Goal: Task Accomplishment & Management: Complete application form

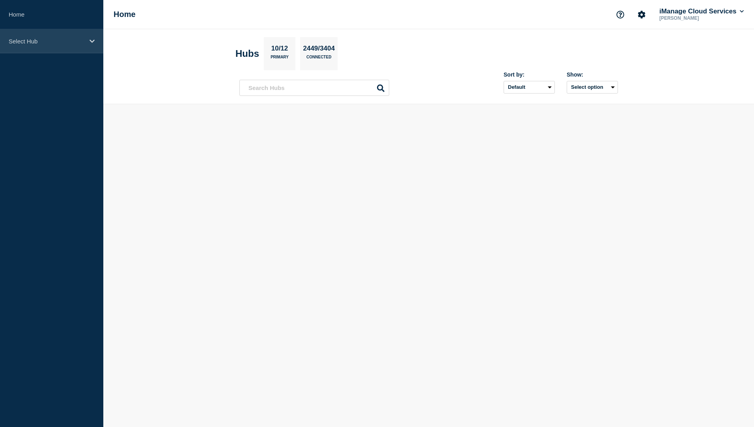
click at [38, 37] on div "Select Hub" at bounding box center [51, 41] width 103 height 24
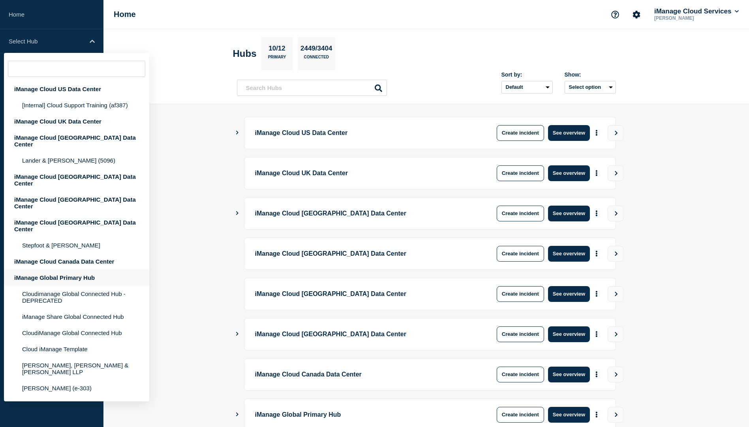
click at [67, 270] on div "iManage Global Primary Hub" at bounding box center [76, 278] width 145 height 16
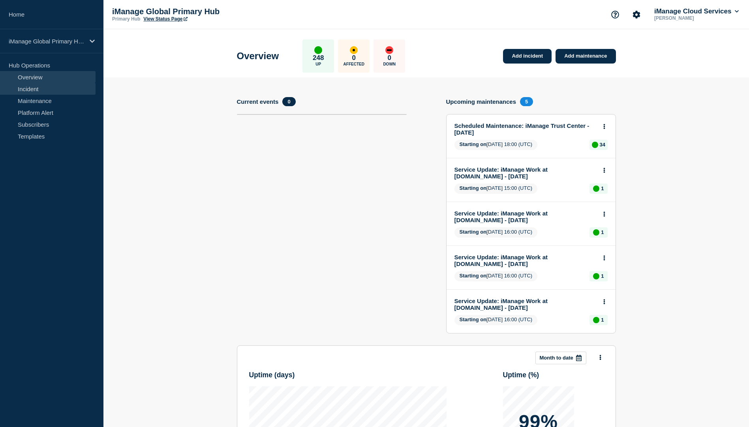
click at [33, 89] on link "Incident" at bounding box center [47, 89] width 95 height 12
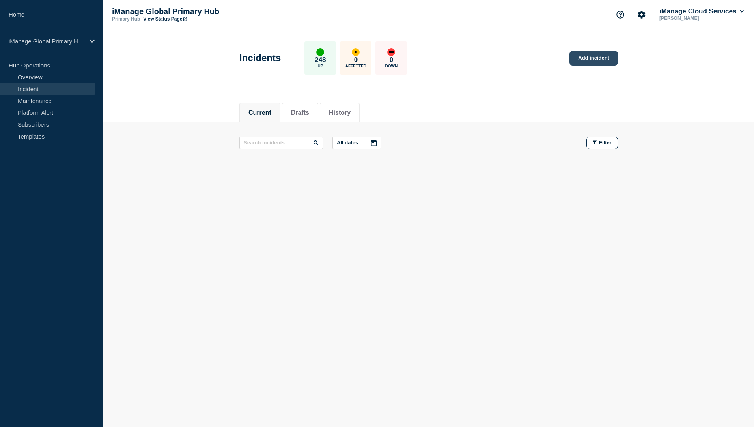
click at [605, 54] on link "Add incident" at bounding box center [594, 58] width 49 height 15
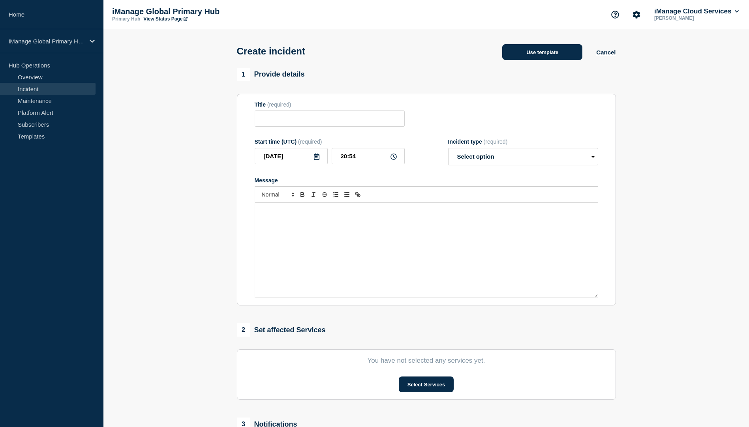
click at [526, 46] on button "Use template" at bounding box center [542, 52] width 80 height 16
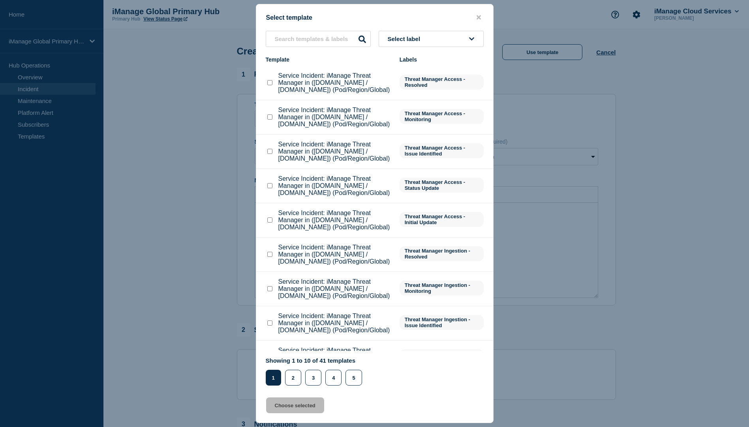
click at [431, 41] on button "Select label" at bounding box center [430, 39] width 105 height 16
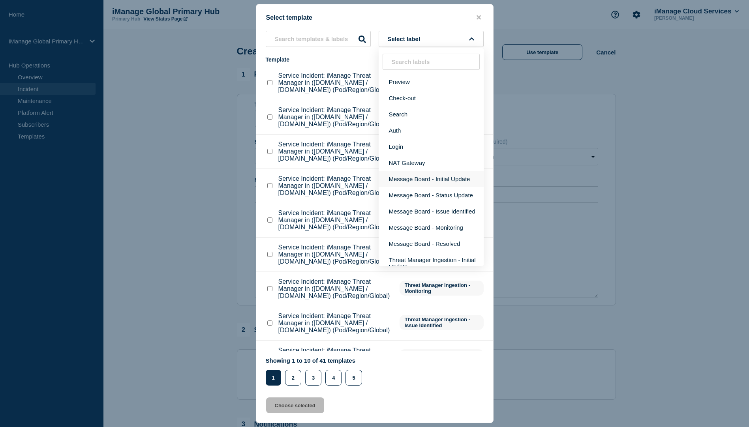
click at [424, 182] on button "Message Board - Initial Update" at bounding box center [430, 179] width 105 height 16
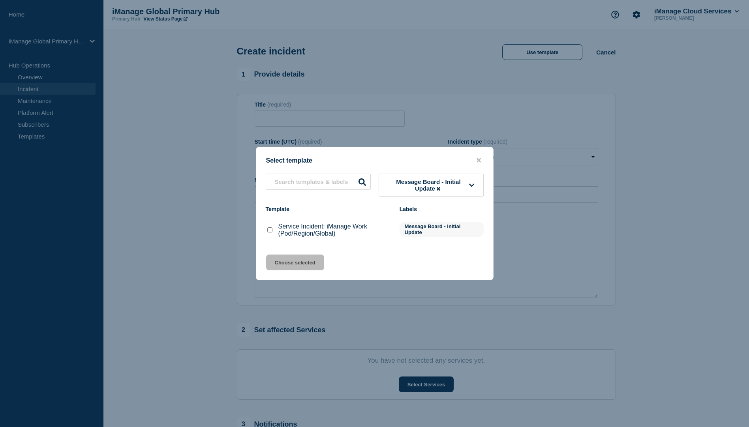
click at [267, 231] on input "Service Incident: iManage Work (Pod/Region/Global) checkbox" at bounding box center [269, 229] width 5 height 5
checkbox input "true"
click at [291, 261] on button "Choose selected" at bounding box center [295, 263] width 58 height 16
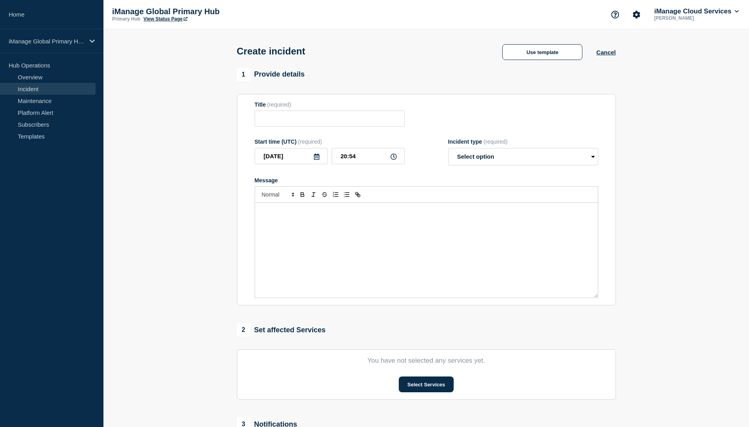
type input "Service Incident: iManage Work (Pod/Region/Global)"
select select "investigating"
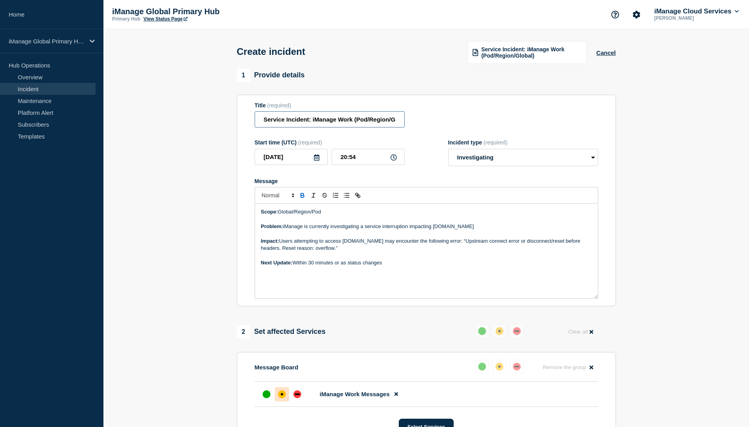
scroll to position [0, 16]
drag, startPoint x: 355, startPoint y: 122, endPoint x: 465, endPoint y: 140, distance: 111.6
click at [442, 124] on div "Title (required) Service Incident: iManage Work (Pod/Region/Global)" at bounding box center [426, 115] width 343 height 26
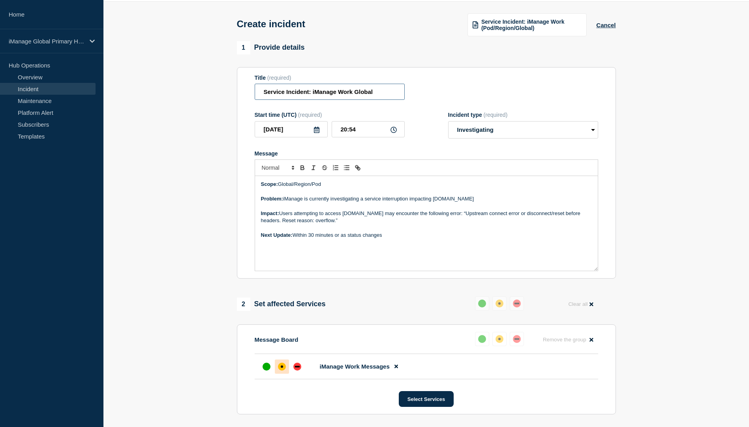
scroll to position [39, 0]
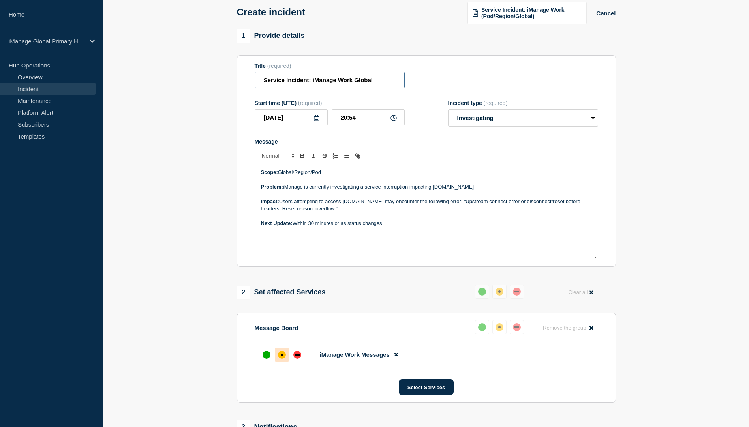
type input "Service Incident: iManage Work Global"
drag, startPoint x: 317, startPoint y: 175, endPoint x: 294, endPoint y: 176, distance: 23.3
click at [294, 176] on p "Scope: Global/Region/Pod" at bounding box center [426, 172] width 331 height 7
click at [480, 187] on p "Problem: iManage is currently investigating a service interruption impacting [D…" at bounding box center [426, 186] width 331 height 7
drag, startPoint x: 482, startPoint y: 188, endPoint x: 362, endPoint y: 190, distance: 120.0
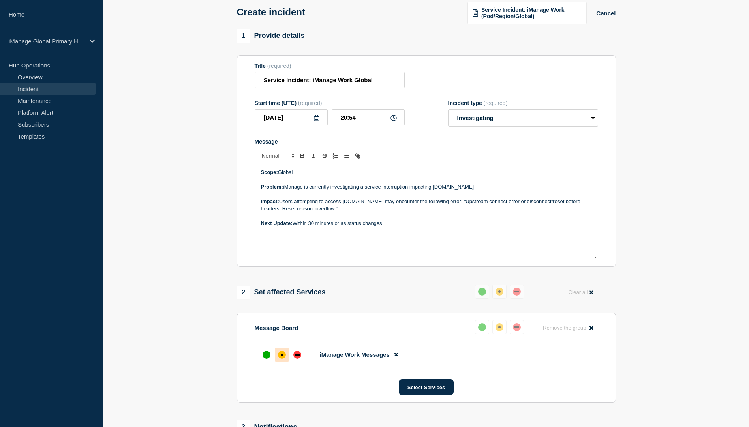
click at [362, 190] on p "Problem: iManage is currently investigating a service interruption impacting [D…" at bounding box center [426, 186] width 331 height 7
click at [327, 183] on p "Message" at bounding box center [426, 179] width 331 height 7
drag, startPoint x: 371, startPoint y: 190, endPoint x: 490, endPoint y: 190, distance: 119.6
click at [487, 190] on p "Problem: iManage is currently investigating a service interruption impacting [D…" at bounding box center [426, 186] width 331 height 7
click at [379, 185] on p "Problem: iManage is currently investigating a service interruption impacting [D…" at bounding box center [426, 186] width 331 height 7
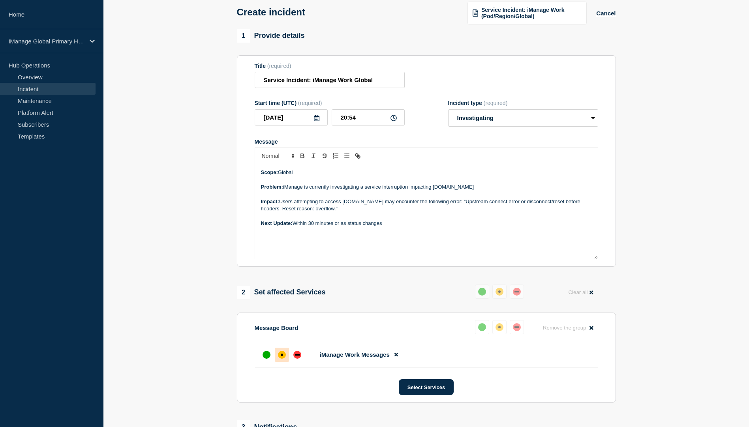
drag, startPoint x: 366, startPoint y: 189, endPoint x: 495, endPoint y: 192, distance: 128.7
click at [485, 190] on p "Problem: iManage is currently investigating a service interruption impacting [D…" at bounding box center [426, 186] width 331 height 7
drag, startPoint x: 347, startPoint y: 213, endPoint x: 335, endPoint y: 212, distance: 12.0
click at [347, 213] on p "Message" at bounding box center [426, 216] width 331 height 7
drag, startPoint x: 335, startPoint y: 208, endPoint x: 317, endPoint y: 206, distance: 17.5
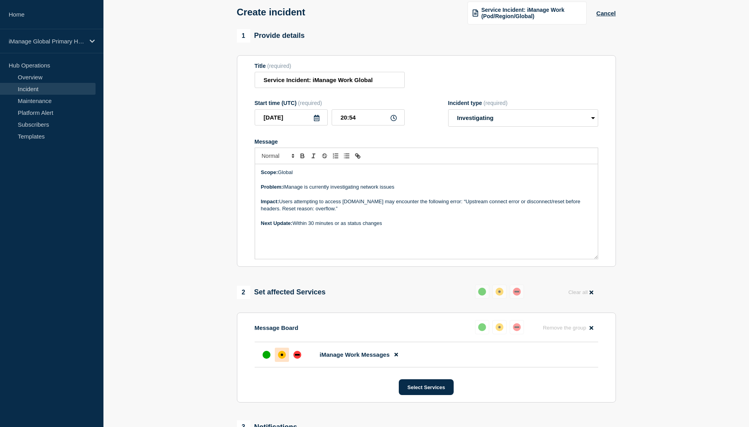
click at [317, 206] on p "Impact: Users attempting to access [DOMAIN_NAME] may encounter the following er…" at bounding box center [426, 205] width 331 height 15
drag, startPoint x: 347, startPoint y: 206, endPoint x: 366, endPoint y: 206, distance: 18.9
click at [348, 206] on p "Impact: Users attempting to access [DOMAIN_NAME] may encounter the following er…" at bounding box center [426, 205] width 331 height 15
click at [403, 202] on p "Impact: Users attempting to access [DOMAIN_NAME] may encounter the following er…" at bounding box center [426, 205] width 331 height 15
drag, startPoint x: 424, startPoint y: 203, endPoint x: 426, endPoint y: 209, distance: 6.1
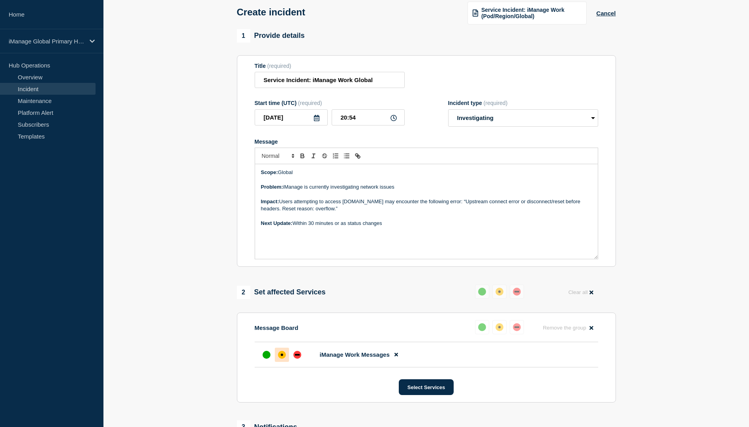
click at [426, 209] on p "Impact: Users attempting to access [DOMAIN_NAME] may encounter the following er…" at bounding box center [426, 205] width 331 height 15
click at [318, 220] on p "Next Update: Within 30 minutes or as status changes" at bounding box center [426, 216] width 331 height 7
click at [390, 217] on p "Next Update: Within 30 minutes or as status changes" at bounding box center [426, 216] width 331 height 7
drag, startPoint x: 410, startPoint y: 219, endPoint x: 251, endPoint y: 217, distance: 158.6
click at [255, 217] on div "Scope: Global Problem: iManage is currently investigating network issues Impact…" at bounding box center [426, 211] width 343 height 95
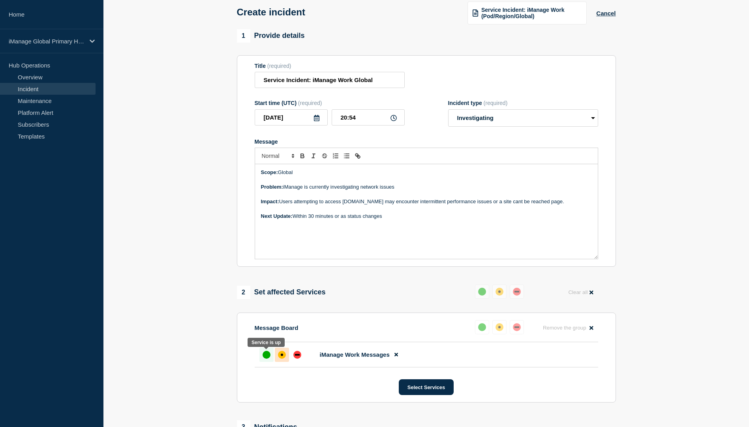
click at [262, 356] on div "up" at bounding box center [266, 355] width 8 height 8
click at [333, 207] on p "Message" at bounding box center [426, 208] width 331 height 7
click at [263, 354] on div "up" at bounding box center [266, 355] width 8 height 8
click at [266, 356] on div "up" at bounding box center [266, 355] width 8 height 8
click at [280, 356] on div "affected" at bounding box center [282, 355] width 8 height 8
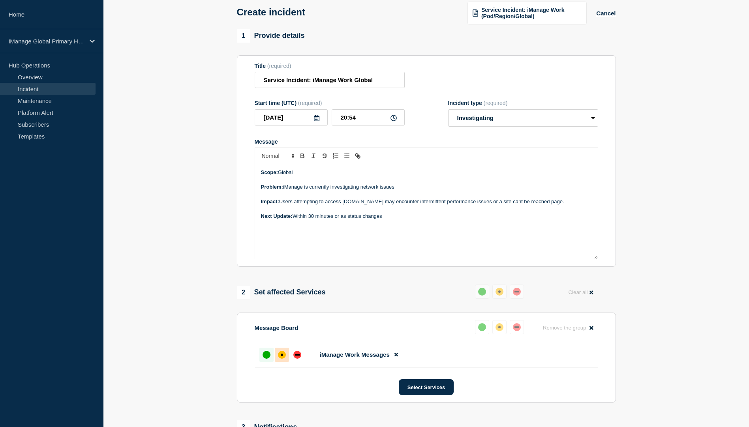
click at [264, 358] on div "up" at bounding box center [266, 355] width 8 height 8
click at [265, 356] on div "up" at bounding box center [266, 355] width 8 height 8
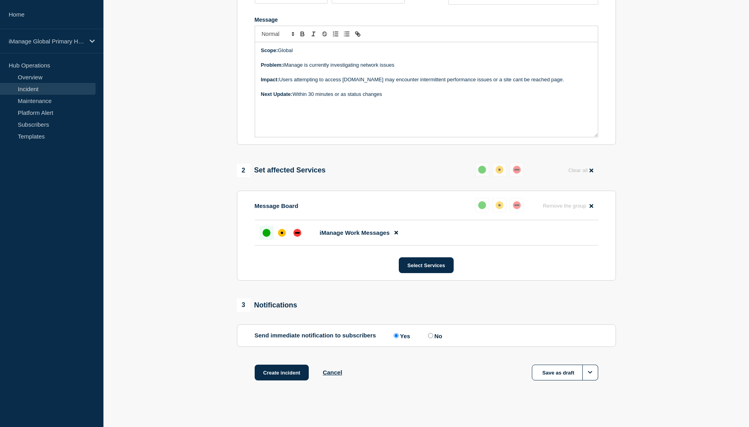
scroll to position [167, 0]
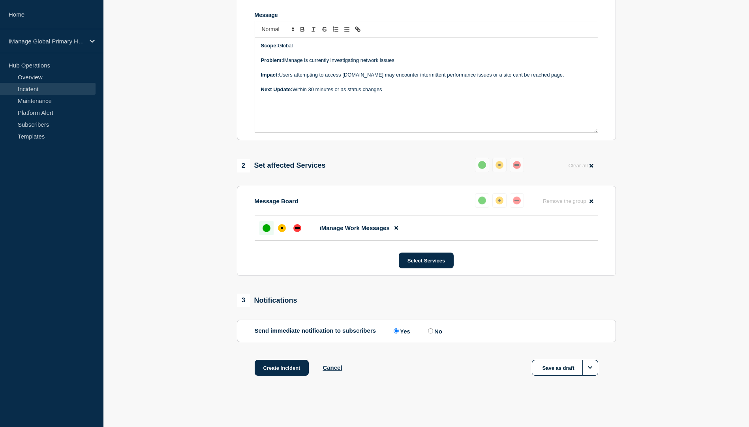
click at [266, 230] on div "up" at bounding box center [266, 228] width 8 height 8
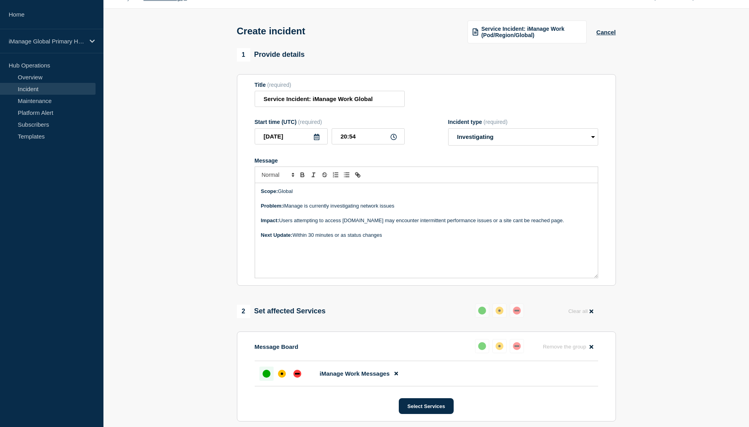
scroll to position [9, 0]
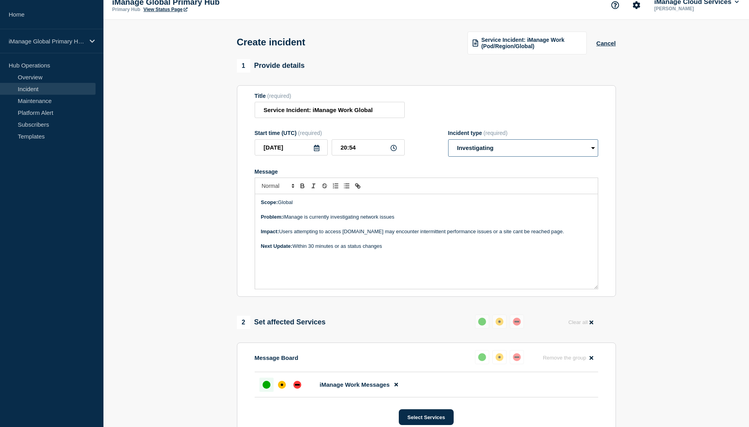
click at [474, 150] on select "Select option Investigating Identified Monitoring" at bounding box center [523, 147] width 150 height 17
click at [448, 140] on select "Select option Investigating Identified Monitoring" at bounding box center [523, 147] width 150 height 17
click at [524, 232] on p "Impact: Users attempting to access [DOMAIN_NAME] may encounter intermittent per…" at bounding box center [426, 231] width 331 height 7
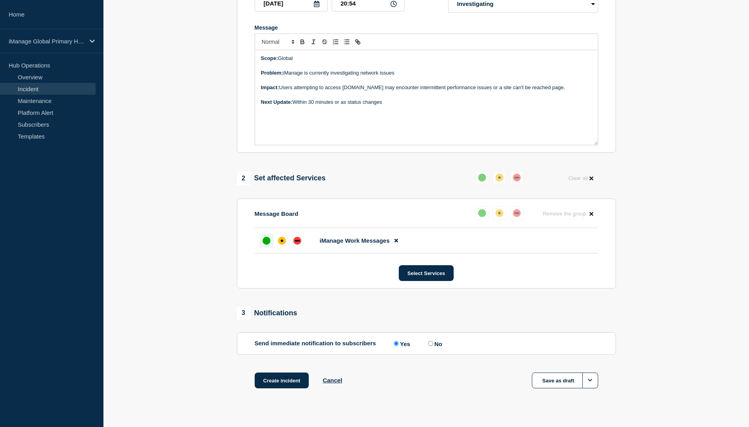
scroll to position [167, 0]
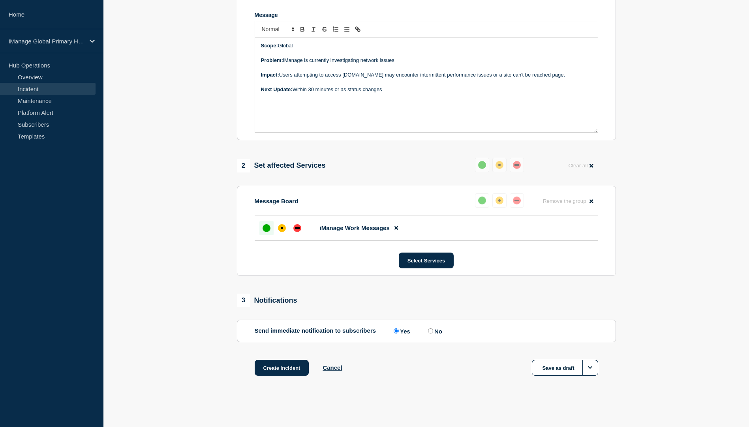
click at [433, 332] on input "No" at bounding box center [430, 330] width 5 height 5
radio input "true"
radio input "false"
click at [404, 61] on p "Problem: iManage is currently investigating network issues" at bounding box center [426, 60] width 331 height 7
drag, startPoint x: 303, startPoint y: 94, endPoint x: 242, endPoint y: 95, distance: 61.2
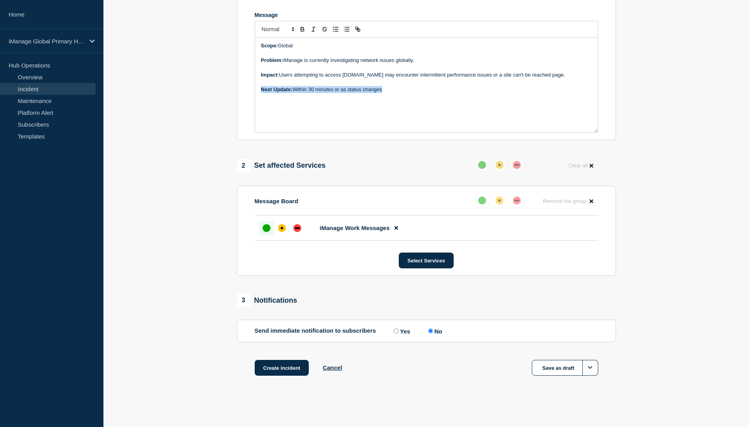
click at [247, 94] on section "Title (required) Service Incident: iManage Work Global Start time (UTC) (requir…" at bounding box center [426, 35] width 379 height 212
click at [279, 227] on div "affected" at bounding box center [282, 228] width 8 height 8
click at [297, 74] on p "Impact: Users attempting to access [DOMAIN_NAME] may encounter intermittent per…" at bounding box center [426, 74] width 331 height 7
click at [281, 372] on button "Create incident" at bounding box center [282, 368] width 54 height 16
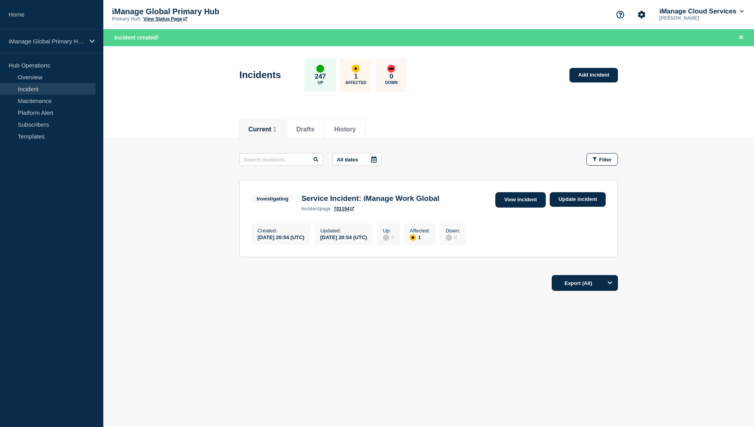
click at [529, 203] on link "View incident" at bounding box center [521, 199] width 51 height 15
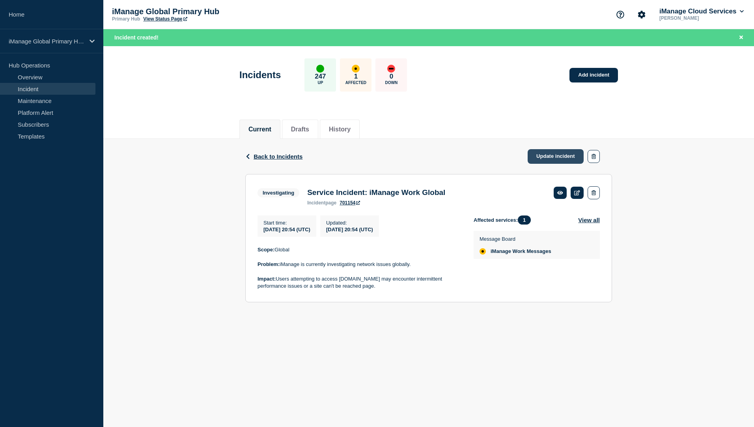
click at [559, 159] on link "Update incident" at bounding box center [556, 156] width 56 height 15
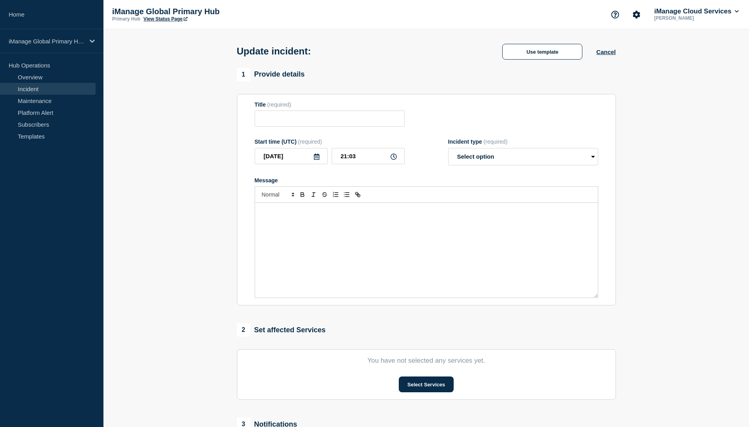
type input "Service Incident: iManage Work Global"
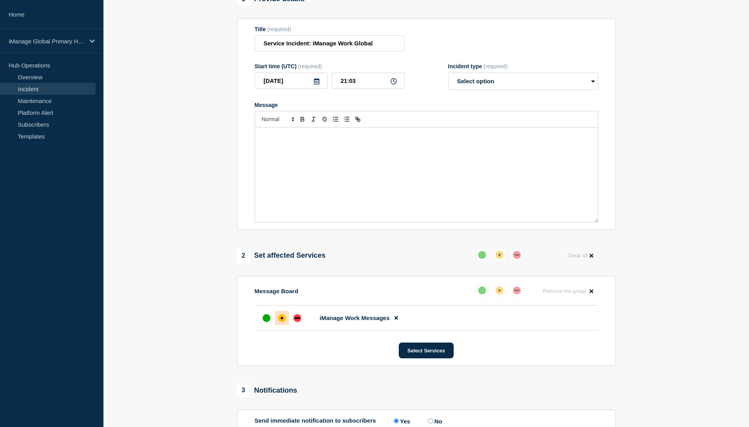
scroll to position [79, 0]
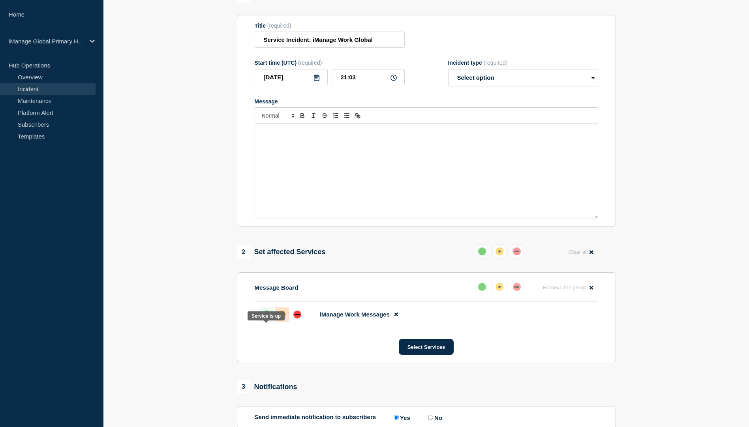
click at [265, 318] on div "up" at bounding box center [266, 315] width 8 height 8
click at [490, 86] on select "Select option Investigating Identified Monitoring Resolved" at bounding box center [523, 77] width 150 height 17
select select "resolved"
click at [448, 84] on select "Select option Investigating Identified Monitoring Resolved" at bounding box center [523, 77] width 150 height 17
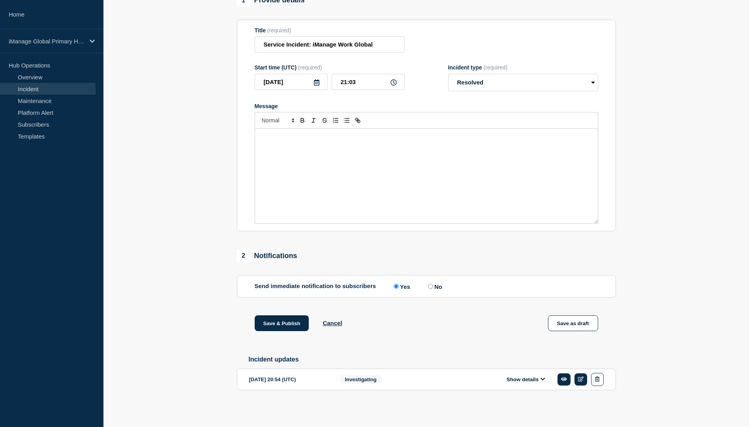
click at [331, 169] on div "Message" at bounding box center [426, 176] width 343 height 95
click at [535, 379] on button "Show details" at bounding box center [525, 379] width 43 height 7
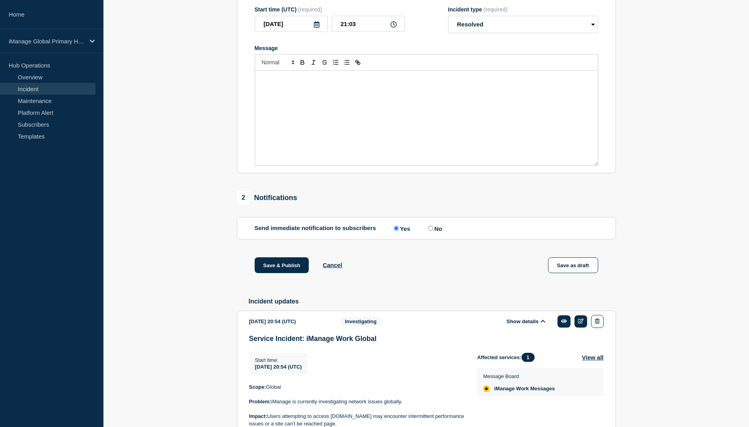
scroll to position [198, 0]
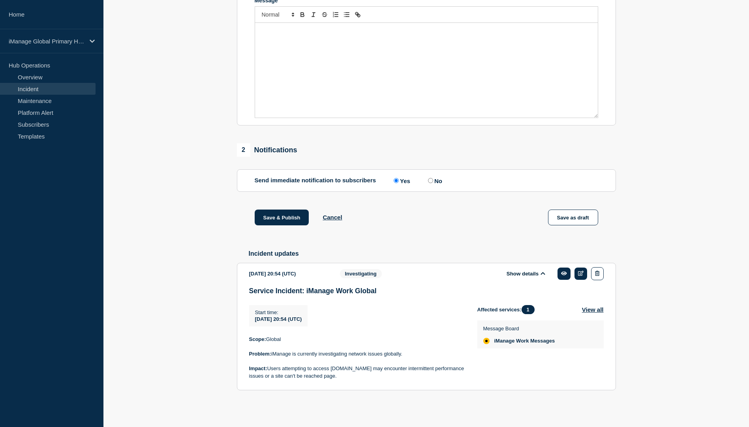
drag, startPoint x: 372, startPoint y: 376, endPoint x: 270, endPoint y: 344, distance: 107.2
click at [248, 341] on section "[DATE] 20:54 (UTC) Show details Investigating Service Incident: iManage Work Gl…" at bounding box center [426, 326] width 379 height 127
copy div "Scope: Global Problem: iManage is currently investigating network issues global…"
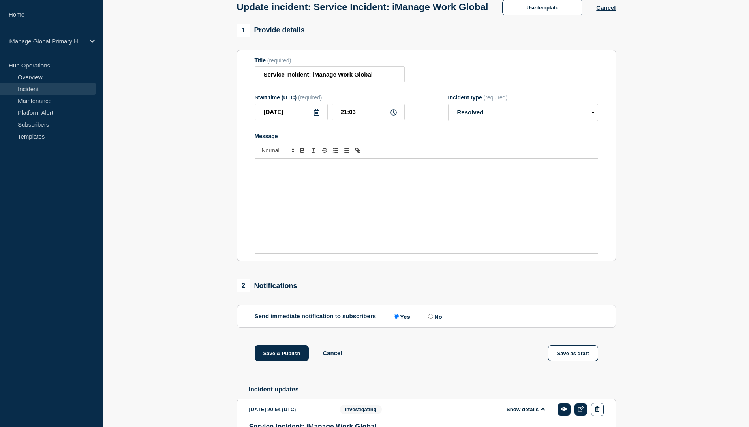
scroll to position [40, 0]
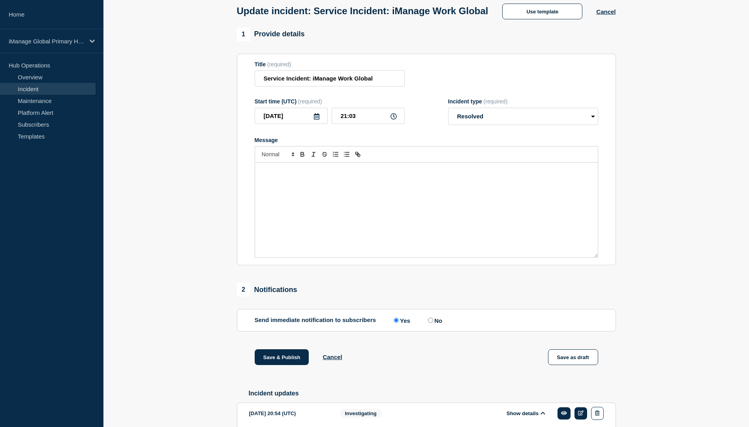
click at [303, 220] on div "Message" at bounding box center [426, 210] width 343 height 95
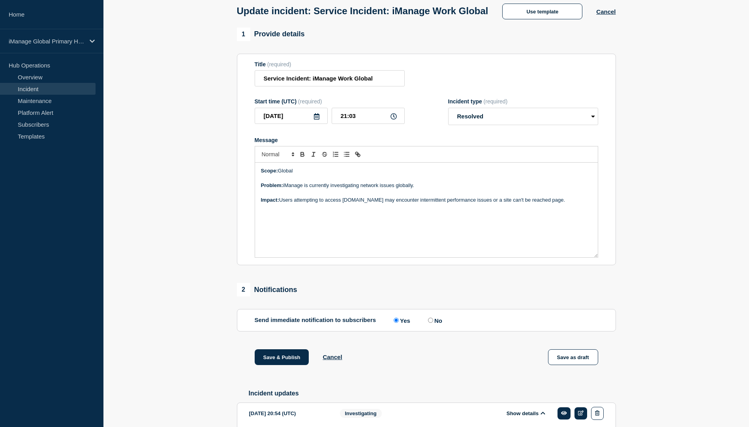
click at [427, 189] on p "Problem: iManage is currently investigating network issues globally." at bounding box center [426, 185] width 331 height 7
drag, startPoint x: 570, startPoint y: 216, endPoint x: 286, endPoint y: 237, distance: 284.5
click at [255, 186] on div "Scope: Global Problem: iManage is currently investigating network issues global…" at bounding box center [426, 210] width 343 height 95
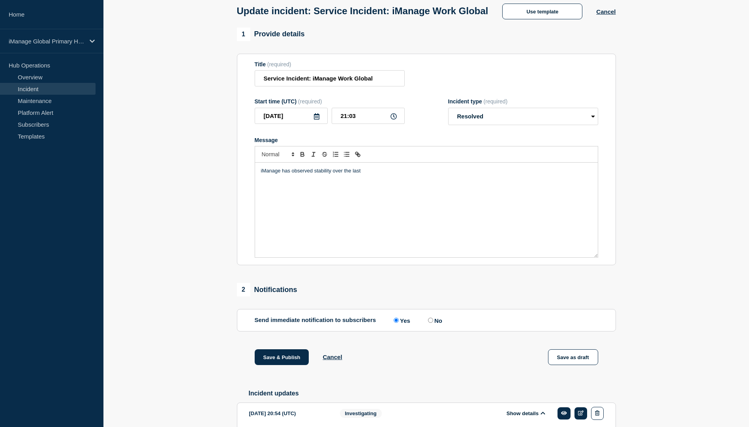
click at [365, 174] on p "iManage has observed stability over the last" at bounding box center [426, 170] width 331 height 7
drag, startPoint x: 464, startPoint y: 187, endPoint x: 493, endPoint y: 187, distance: 29.2
click at [464, 174] on p "iManage has observed stability over the last 20 minutes. We are continuing to" at bounding box center [426, 170] width 331 height 7
drag, startPoint x: 447, startPoint y: 193, endPoint x: 464, endPoint y: 191, distance: 16.6
click at [447, 193] on div "iManage has observed stability over the last 20 minutes. We are continuing to" at bounding box center [426, 210] width 343 height 95
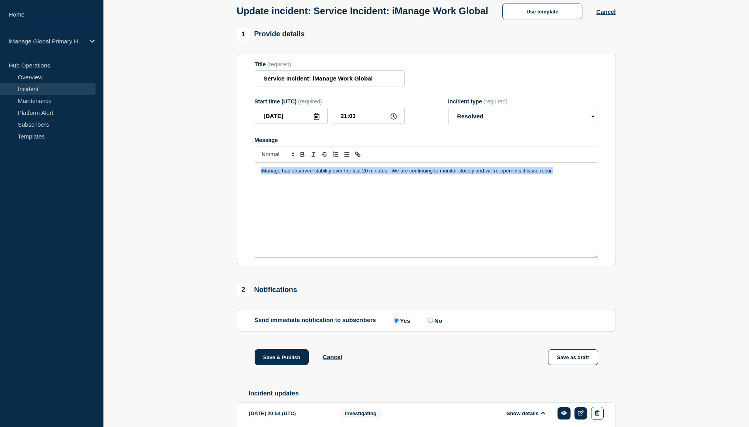
drag, startPoint x: 565, startPoint y: 187, endPoint x: 222, endPoint y: 187, distance: 343.7
click at [223, 187] on section "1 Provide details Title (required) Service Incident: iManage Work Global Start …" at bounding box center [425, 291] width 645 height 527
copy p "iManage has observed stability over the last 20 minutes. We are continuing to m…"
click at [372, 223] on div "iManage has observed stability over the last 20 minutes. We are continuing to m…" at bounding box center [426, 210] width 343 height 95
click at [571, 174] on p "iManage has observed stability over the last 20 minutes. We are continuing to m…" at bounding box center [426, 170] width 331 height 7
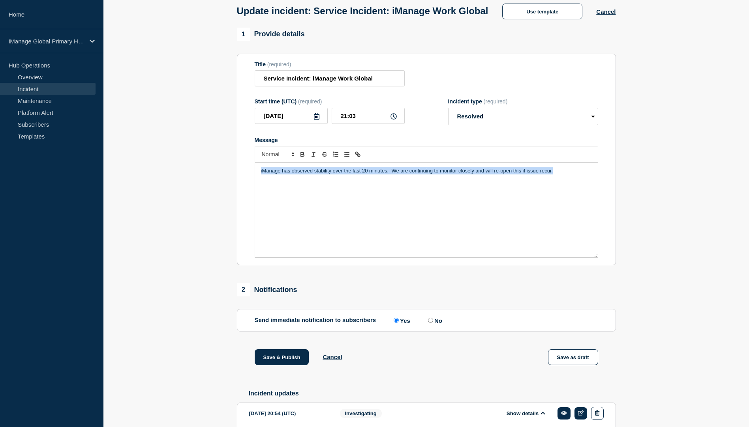
drag, startPoint x: 571, startPoint y: 188, endPoint x: 323, endPoint y: 202, distance: 248.6
click at [232, 187] on section "1 Provide details Title (required) Service Incident: iManage Work Global Start …" at bounding box center [425, 291] width 645 height 527
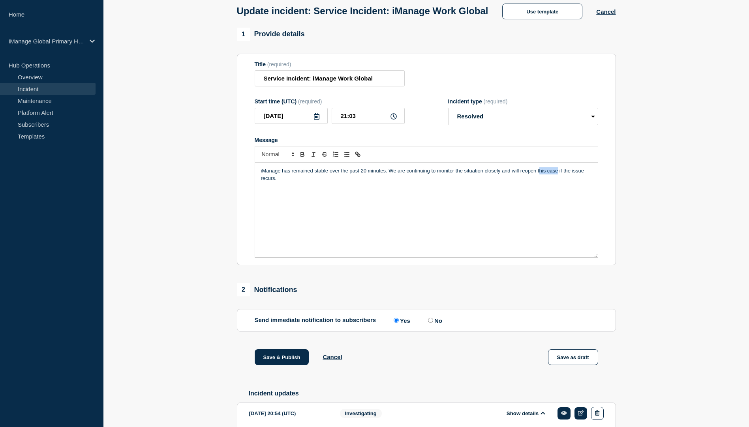
drag, startPoint x: 538, startPoint y: 186, endPoint x: 557, endPoint y: 186, distance: 18.6
click at [557, 182] on p "iManage has remained stable over the past 20 minutes. We are continuing to moni…" at bounding box center [426, 174] width 331 height 15
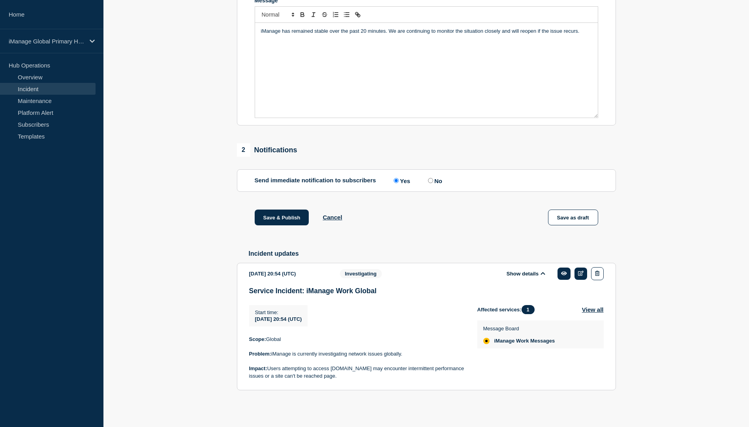
scroll to position [198, 0]
click at [275, 217] on button "Save & Publish" at bounding box center [282, 218] width 54 height 16
